Goal: Task Accomplishment & Management: Use online tool/utility

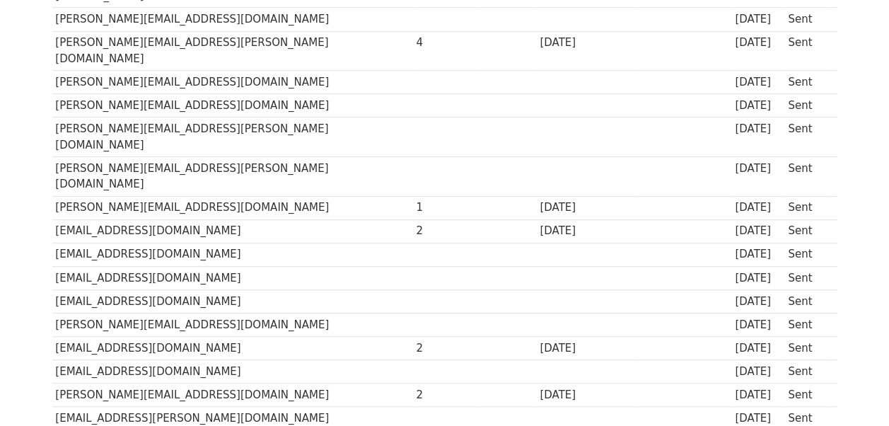
scroll to position [433, 0]
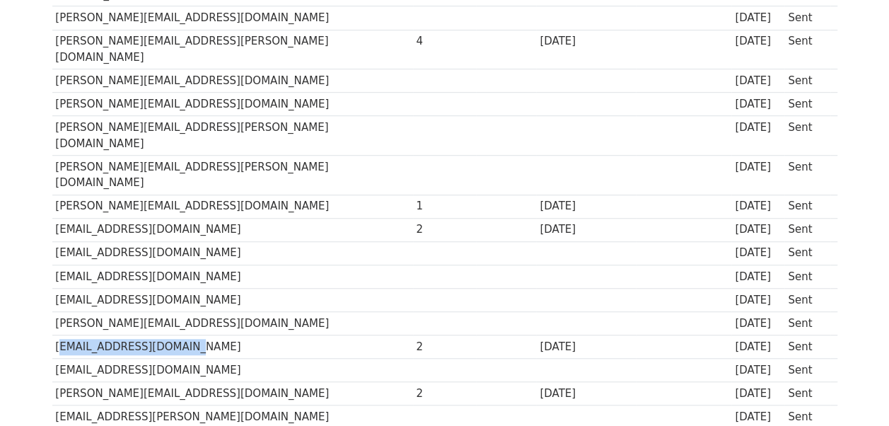
drag, startPoint x: 53, startPoint y: 277, endPoint x: 181, endPoint y: 279, distance: 128.0
click at [181, 335] on td "[EMAIL_ADDRESS][DOMAIN_NAME]" at bounding box center [232, 346] width 361 height 23
copy td "[EMAIL_ADDRESS][DOMAIN_NAME]"
click at [248, 382] on td "[PERSON_NAME][EMAIL_ADDRESS][DOMAIN_NAME]" at bounding box center [232, 393] width 361 height 23
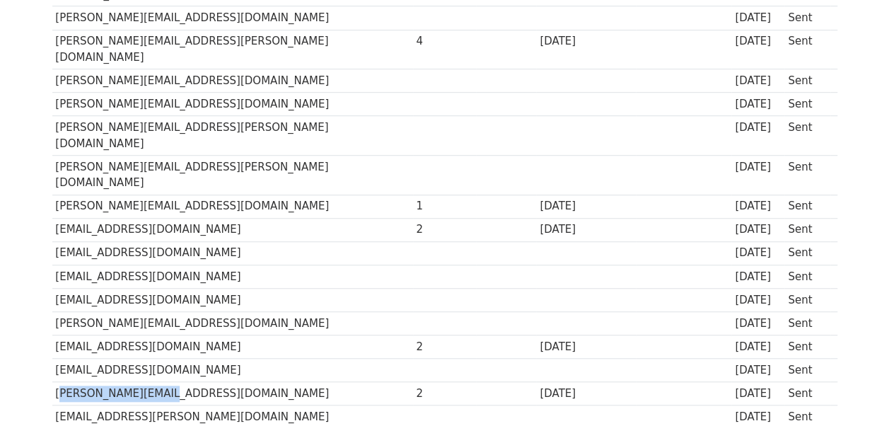
drag, startPoint x: 54, startPoint y: 322, endPoint x: 164, endPoint y: 320, distance: 110.3
click at [164, 382] on td "[PERSON_NAME][EMAIL_ADDRESS][DOMAIN_NAME]" at bounding box center [232, 393] width 361 height 23
copy td "[PERSON_NAME][EMAIL_ADDRESS][DOMAIN_NAME]"
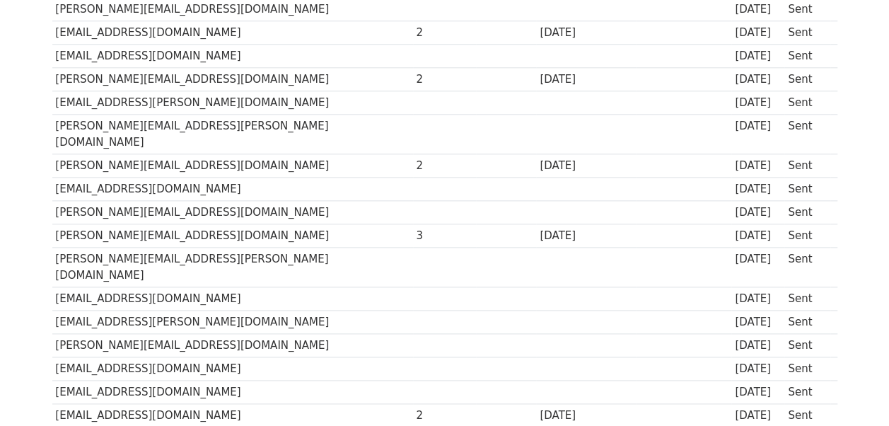
scroll to position [733, 0]
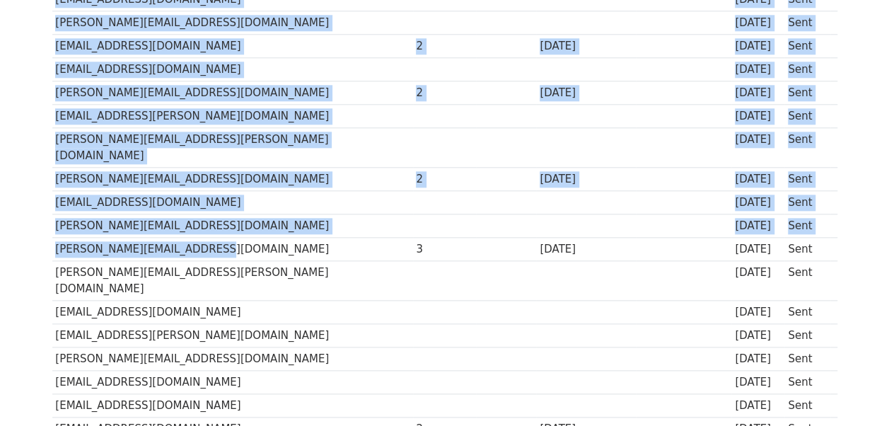
drag, startPoint x: 47, startPoint y: 154, endPoint x: 195, endPoint y: 168, distance: 148.4
click at [195, 238] on td "[PERSON_NAME][EMAIL_ADDRESS][DOMAIN_NAME]" at bounding box center [232, 249] width 361 height 23
click at [185, 238] on td "[PERSON_NAME][EMAIL_ADDRESS][DOMAIN_NAME]" at bounding box center [232, 249] width 361 height 23
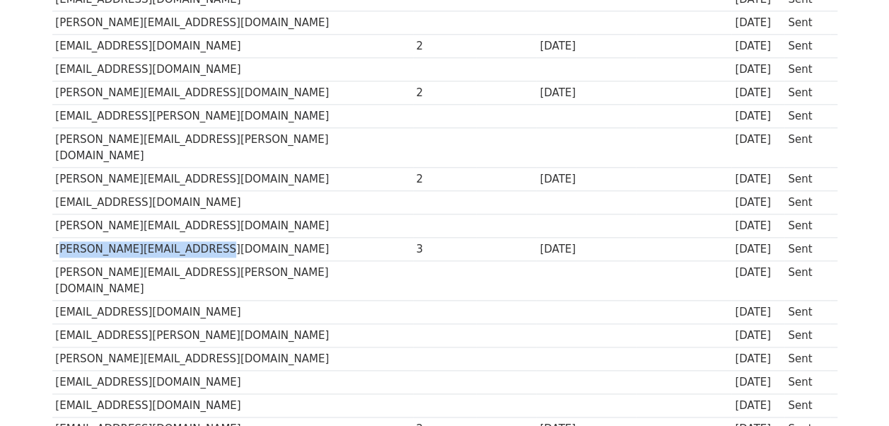
drag, startPoint x: 180, startPoint y: 160, endPoint x: 54, endPoint y: 161, distance: 125.1
click at [54, 238] on td "[PERSON_NAME][EMAIL_ADDRESS][DOMAIN_NAME]" at bounding box center [232, 249] width 361 height 23
copy td "[PERSON_NAME][EMAIL_ADDRESS][DOMAIN_NAME]"
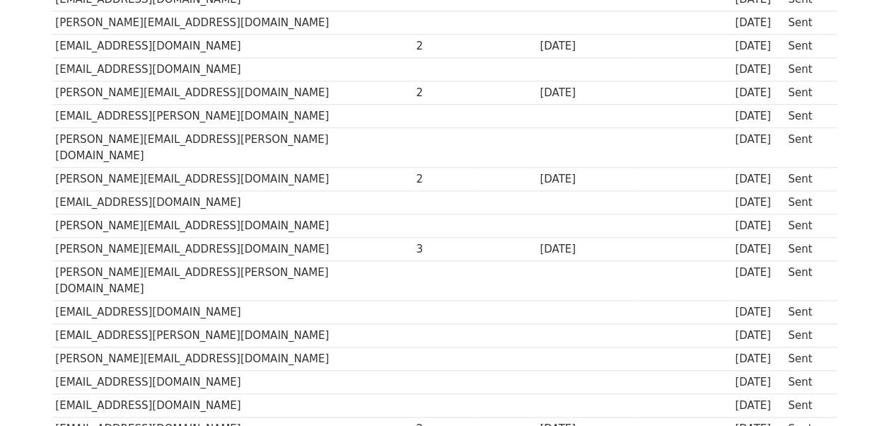
drag, startPoint x: 52, startPoint y: 324, endPoint x: 223, endPoint y: 327, distance: 171.1
click at [223, 417] on td "[EMAIL_ADDRESS][DOMAIN_NAME]" at bounding box center [232, 428] width 361 height 23
copy td "[EMAIL_ADDRESS][DOMAIN_NAME]"
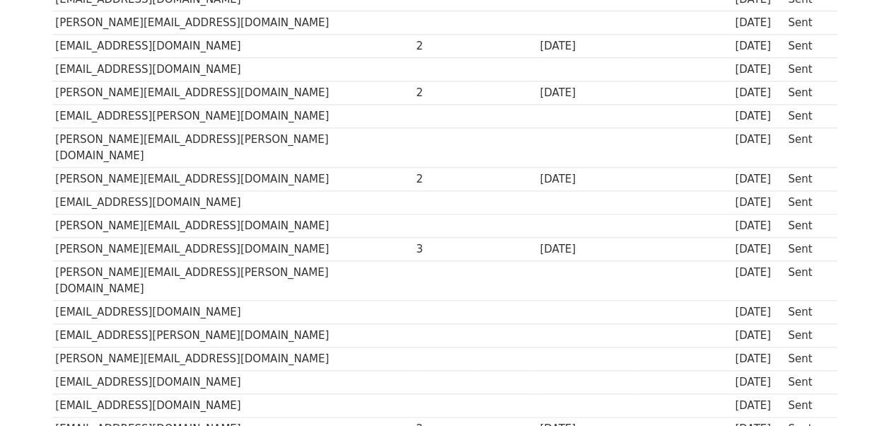
drag, startPoint x: 56, startPoint y: 346, endPoint x: 213, endPoint y: 349, distance: 157.7
copy td "[PERSON_NAME][EMAIL_ADDRESS][PERSON_NAME][DOMAIN_NAME]"
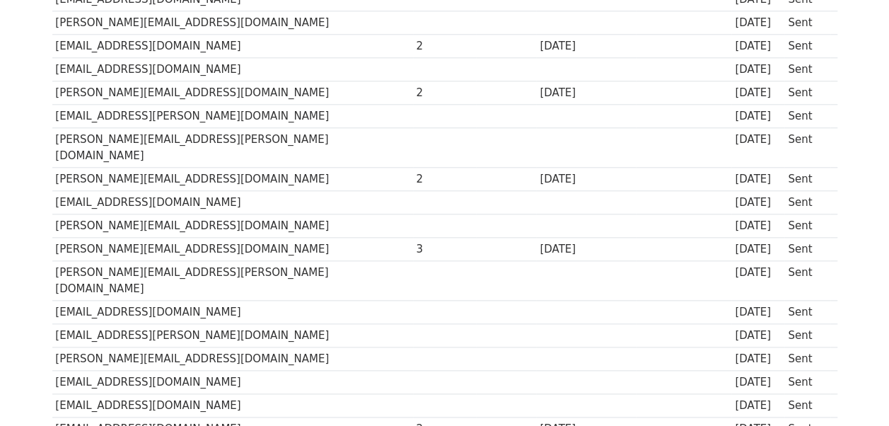
drag, startPoint x: 52, startPoint y: 366, endPoint x: 233, endPoint y: 365, distance: 181.7
copy td "[EMAIL_ADDRESS][PERSON_NAME][DOMAIN_NAME]"
